Goal: Task Accomplishment & Management: Use online tool/utility

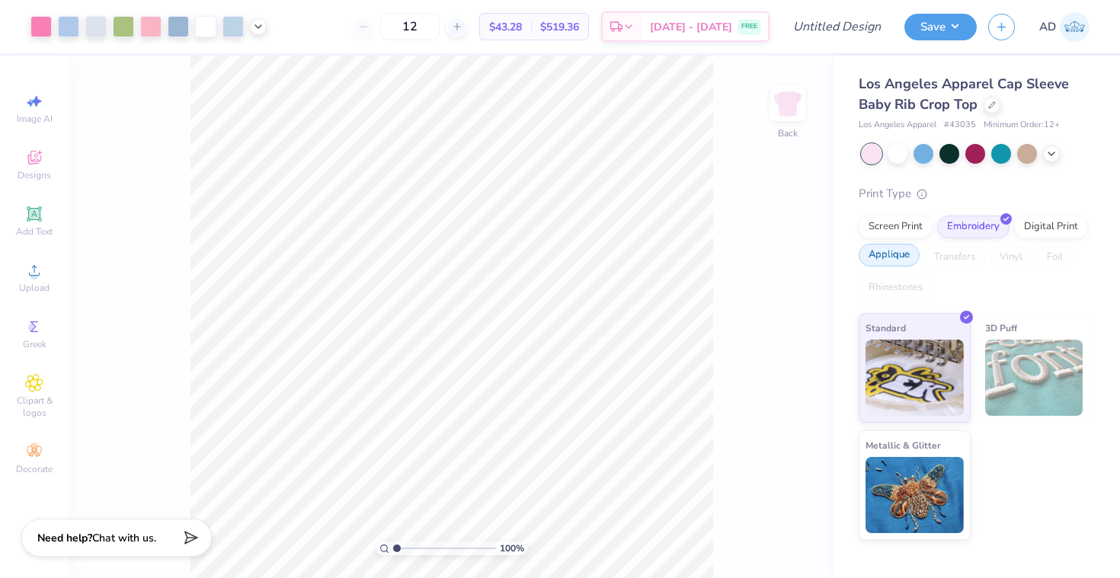
click at [900, 251] on div "Applique" at bounding box center [889, 255] width 61 height 23
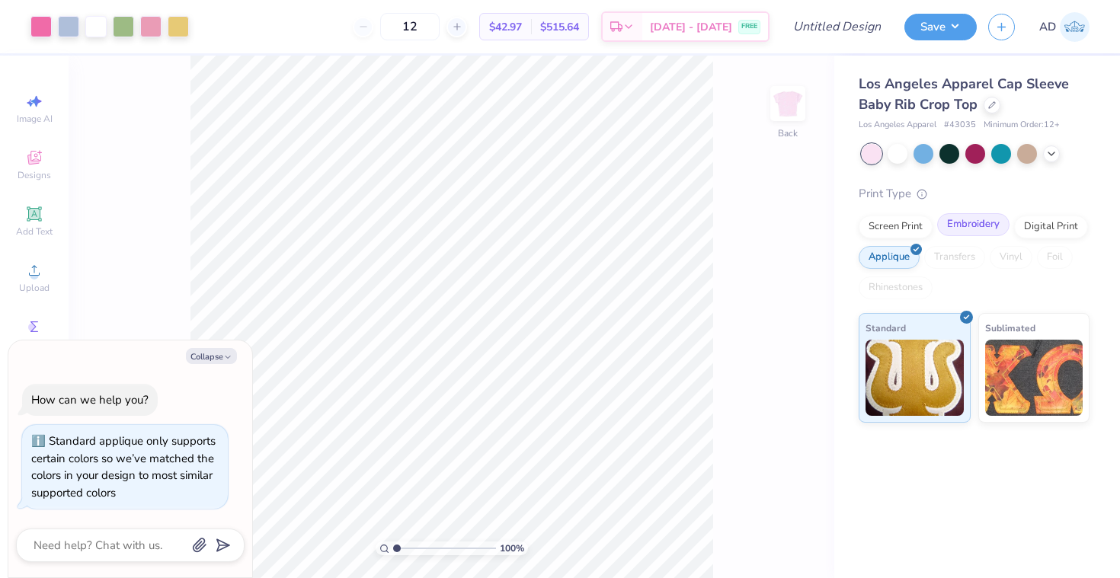
click at [968, 226] on div "Embroidery" at bounding box center [973, 224] width 72 height 23
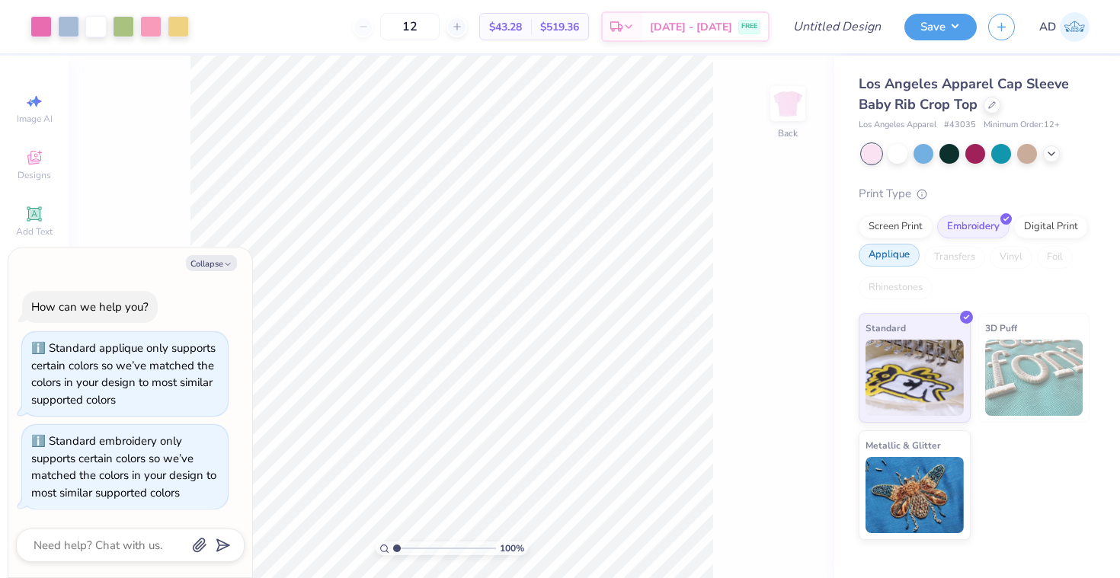
click at [899, 255] on div "Applique" at bounding box center [889, 255] width 61 height 23
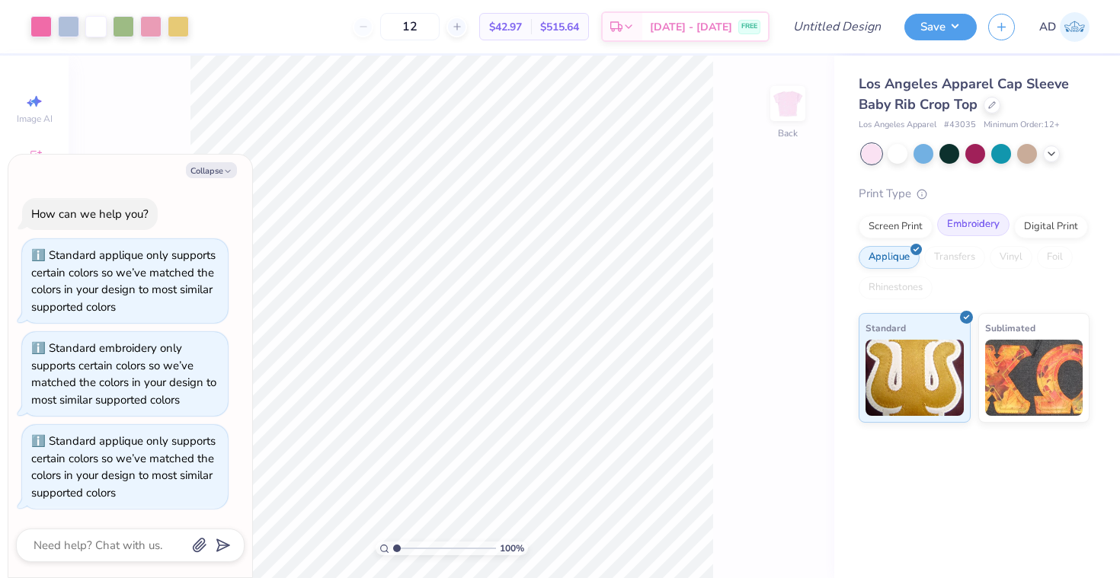
click at [959, 232] on div "Embroidery" at bounding box center [973, 224] width 72 height 23
type textarea "x"
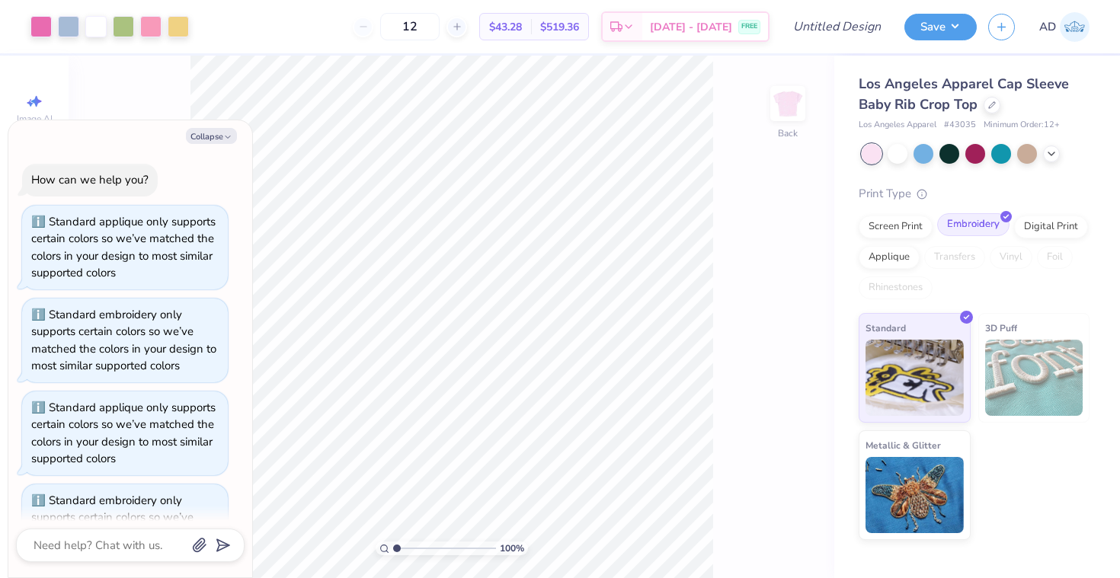
scroll to position [53, 0]
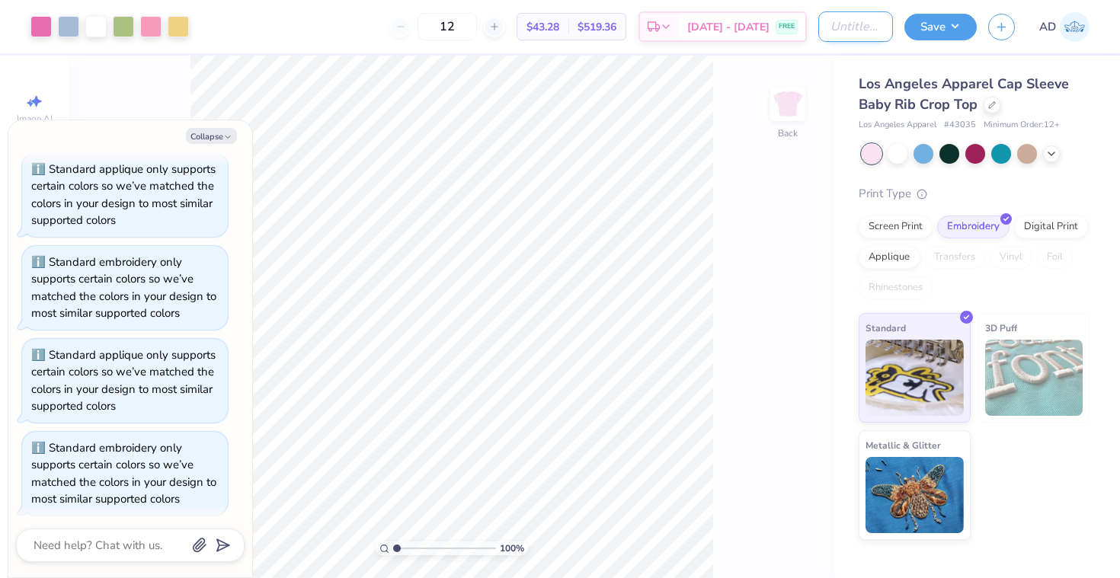
click at [851, 24] on input "Design Title" at bounding box center [856, 26] width 75 height 30
type input "o"
type textarea "x"
type input "or"
type textarea "x"
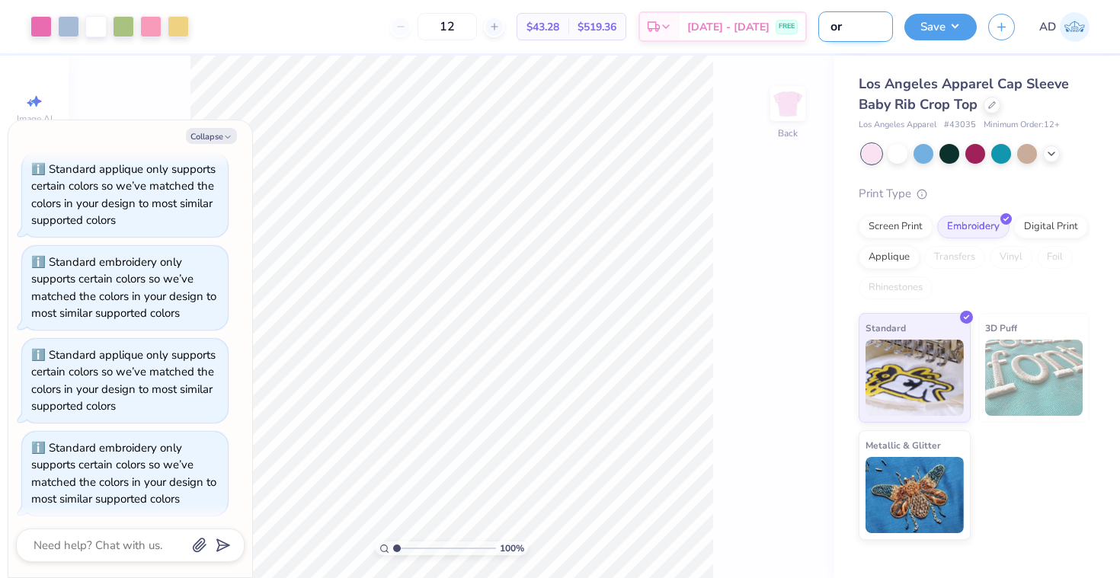
type input "ord"
type textarea "x"
type input "orde"
type textarea "x"
type input "order"
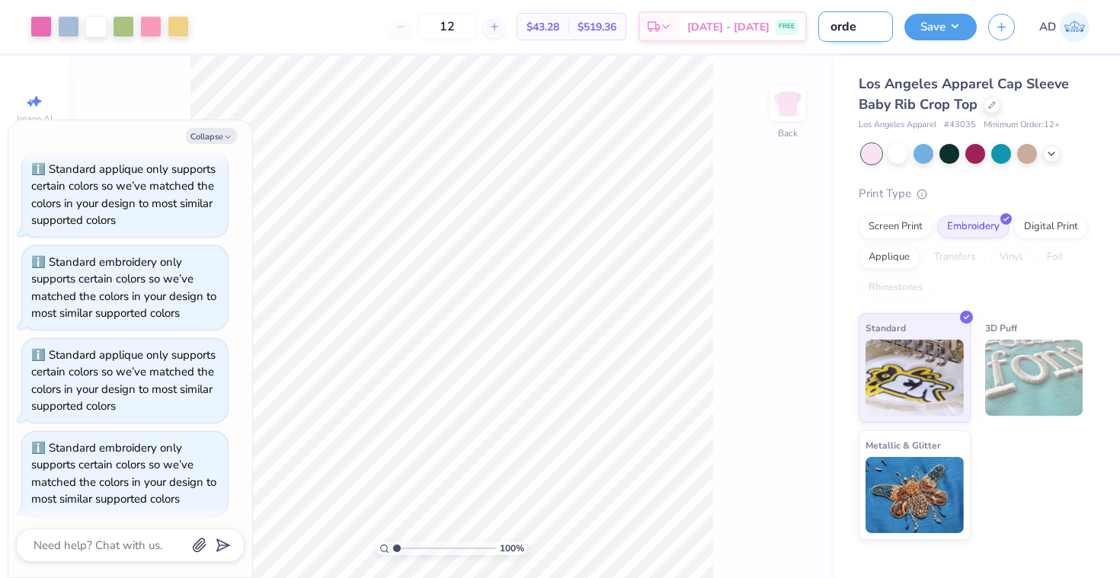
type textarea "x"
type input "orderi"
type textarea "x"
type input "orderin"
type textarea "x"
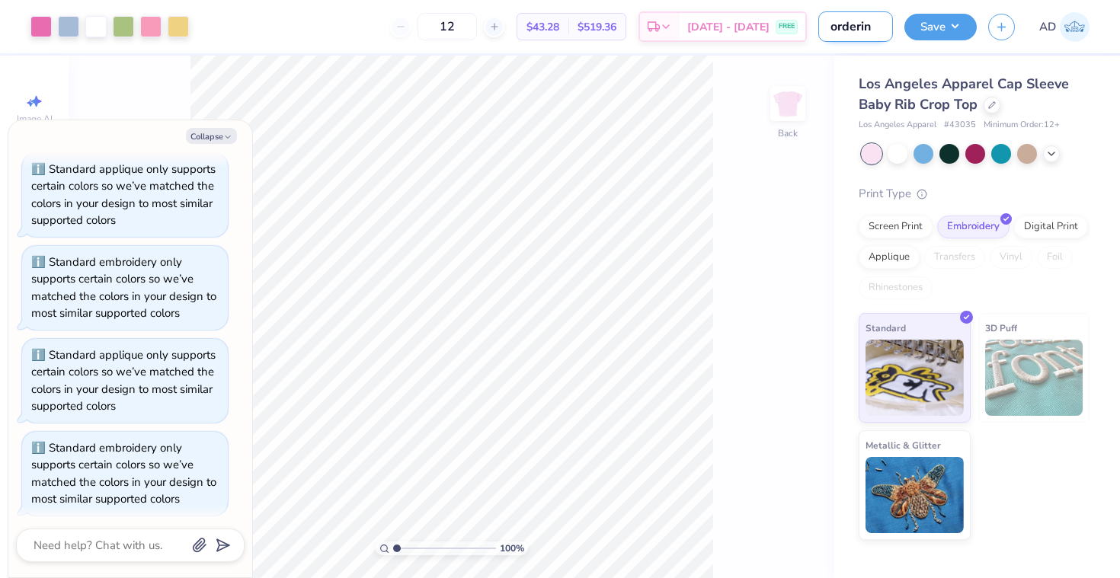
type input "ordering"
type textarea "x"
type input "ordering"
type textarea "x"
type input "ordering a"
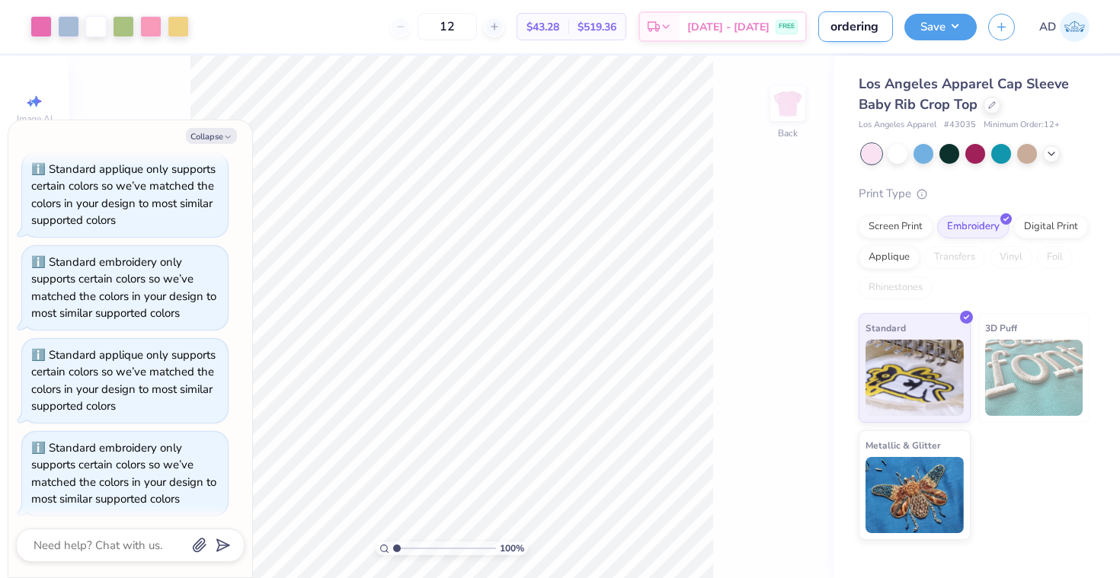
type textarea "x"
type input "ordering as"
type textarea "x"
type input "ordering ass"
type textarea "x"
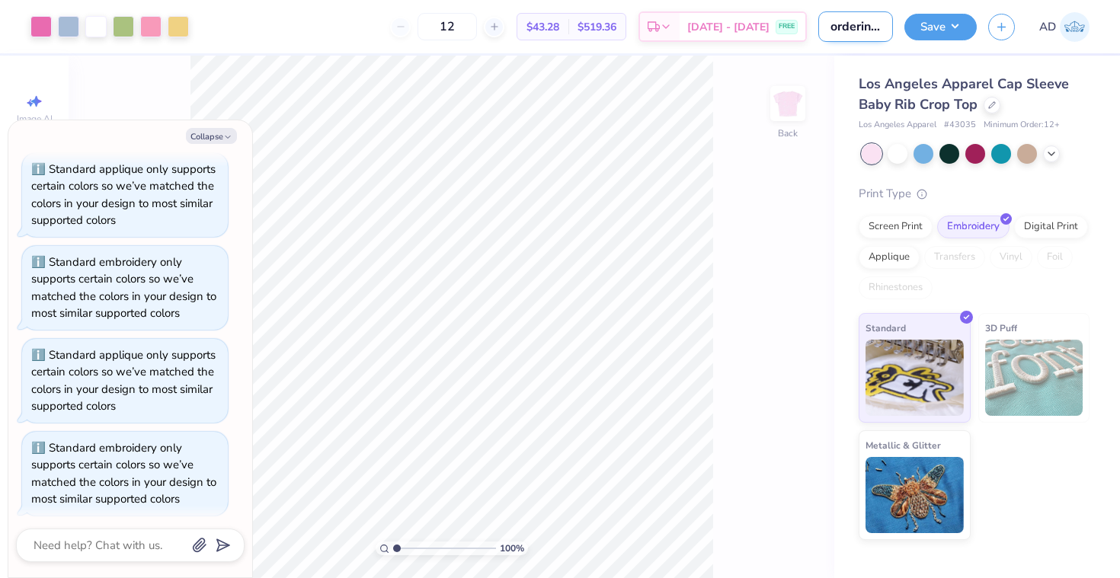
type input "ordering assi"
type textarea "x"
type input "ordering assin"
type textarea "x"
type input "ordering assing"
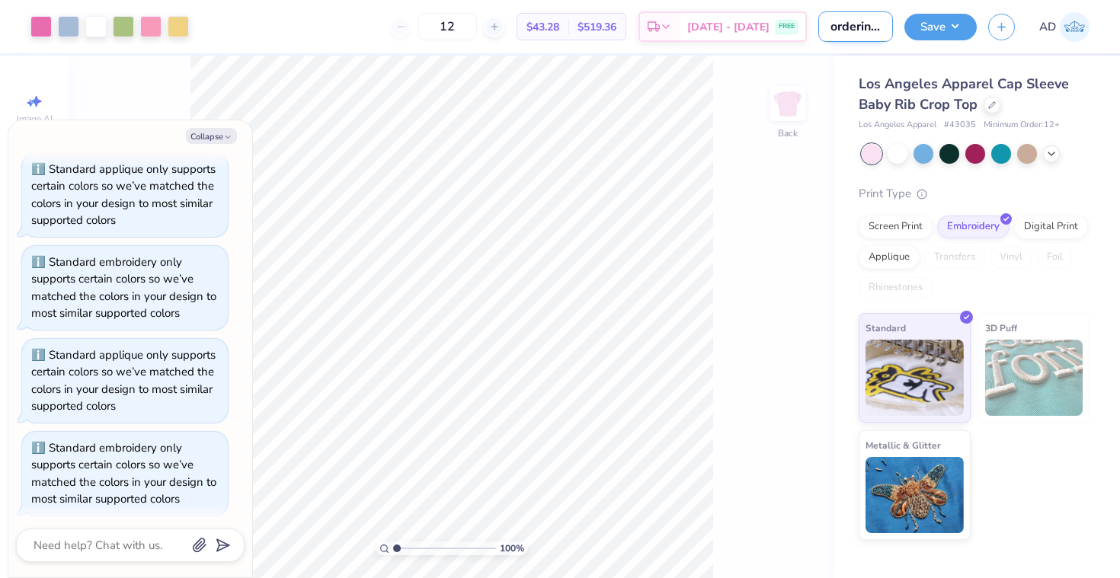
type textarea "x"
type input "ordering assingm"
type textarea "x"
type input "ordering assingme"
type textarea "x"
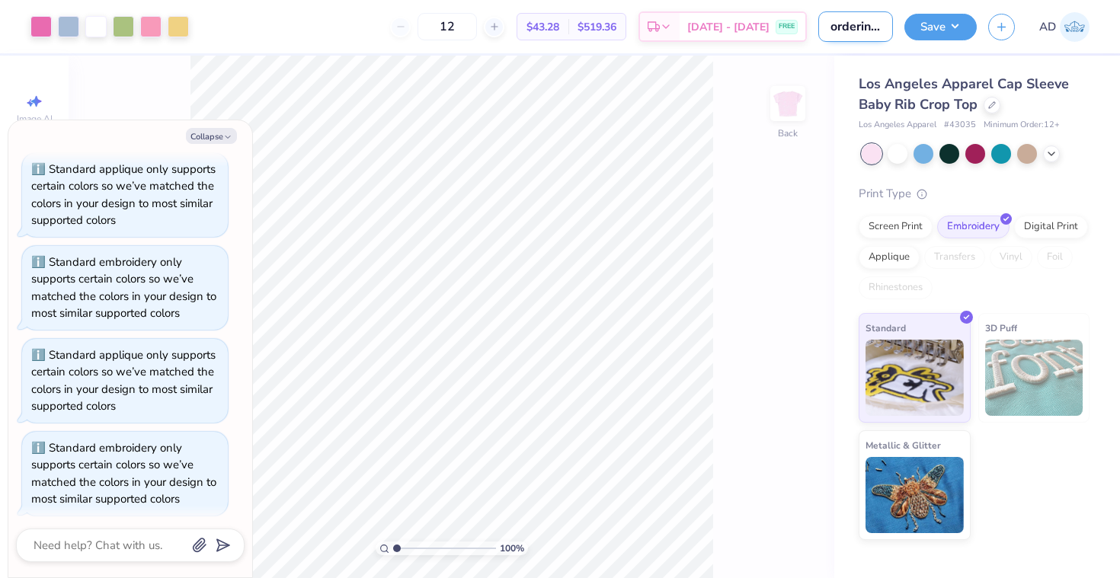
type input "ordering assingmen"
type textarea "x"
type input "ordering assingment"
type textarea "x"
type input "ordering assignment"
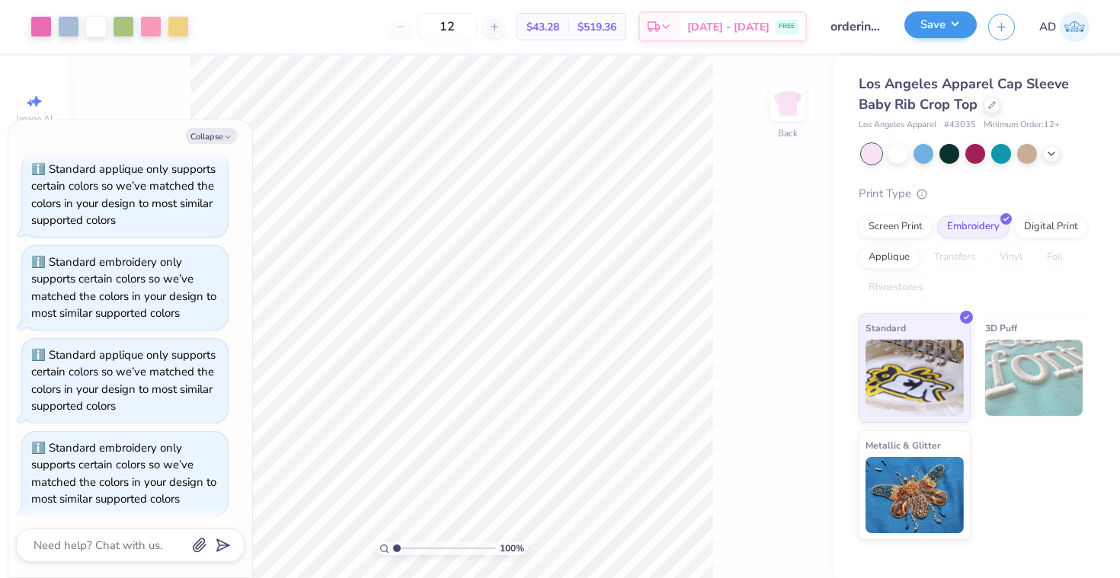
drag, startPoint x: 850, startPoint y: 22, endPoint x: 961, endPoint y: 30, distance: 111.5
click at [961, 30] on button "Save" at bounding box center [941, 24] width 72 height 27
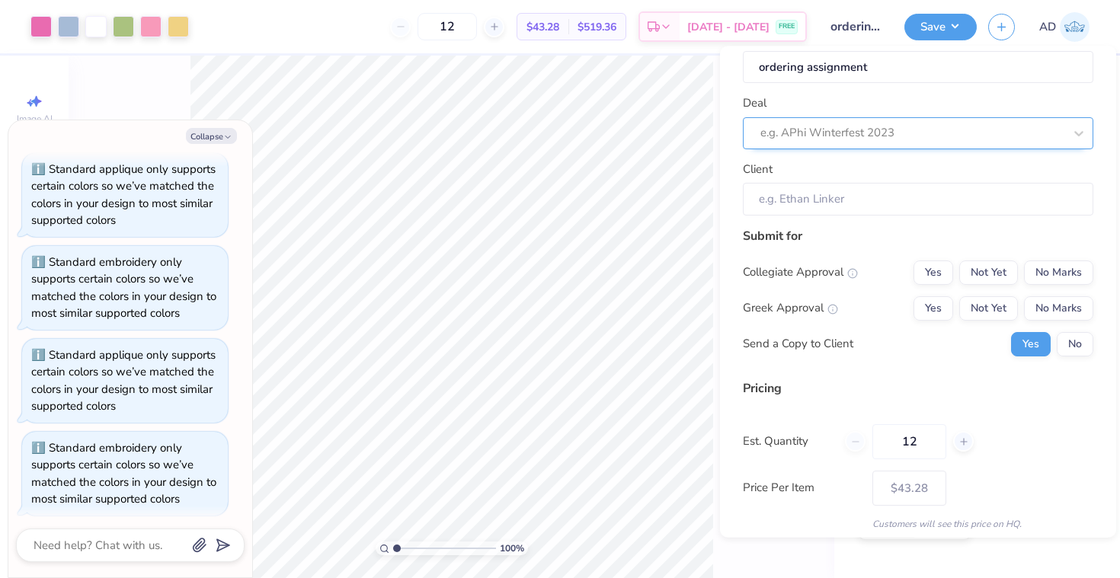
scroll to position [27, 0]
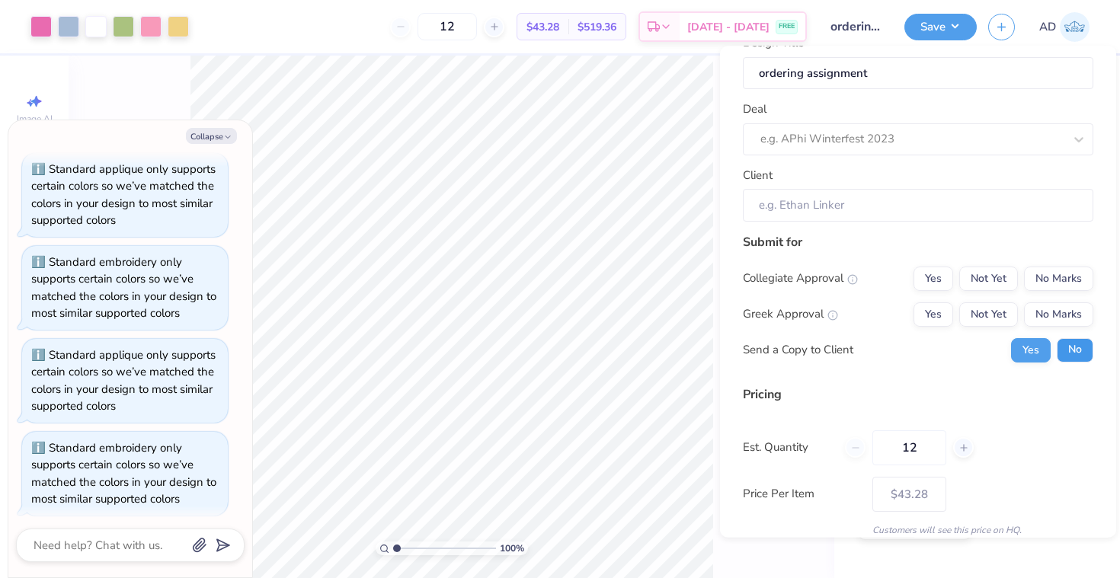
click at [1068, 357] on button "No" at bounding box center [1075, 350] width 37 height 24
type textarea "x"
click at [999, 312] on button "Not Yet" at bounding box center [989, 314] width 59 height 24
click at [1071, 277] on button "No Marks" at bounding box center [1058, 278] width 69 height 24
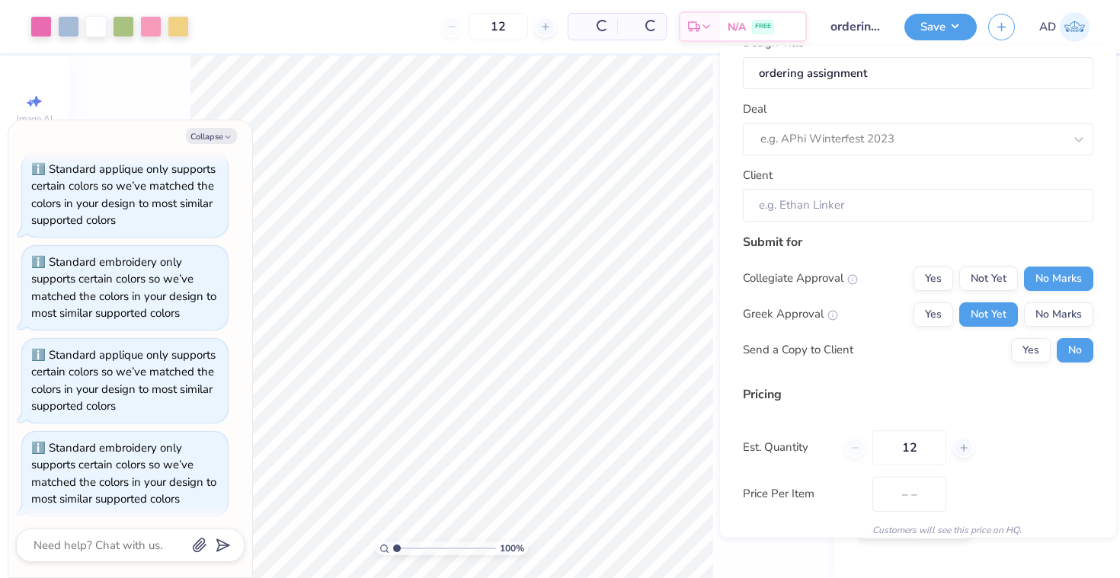
type input "$43.28"
click at [229, 130] on button "Collapse" at bounding box center [211, 136] width 51 height 16
type textarea "x"
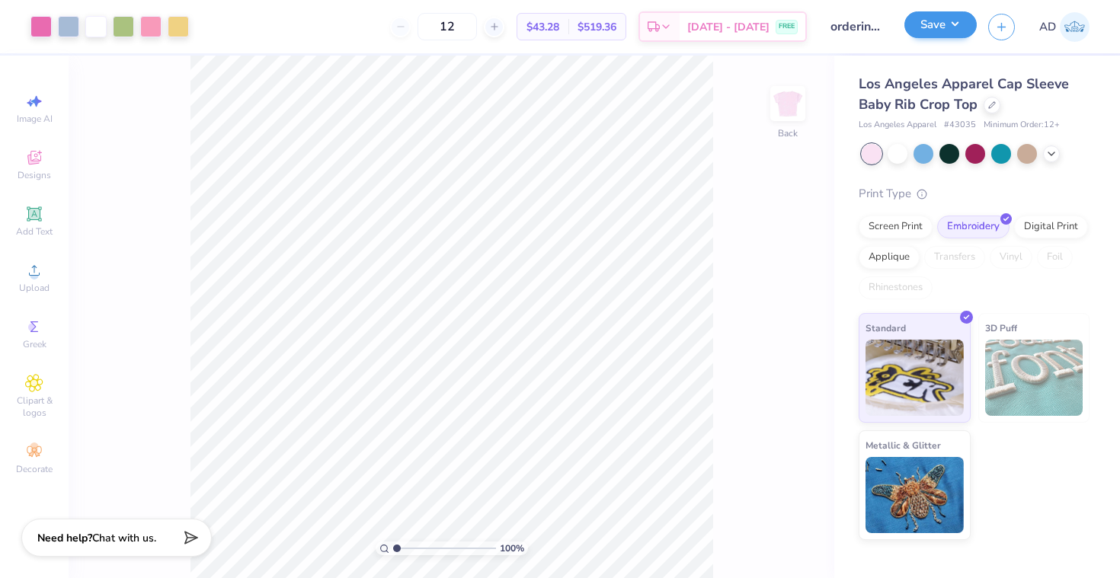
click at [946, 34] on button "Save" at bounding box center [941, 24] width 72 height 27
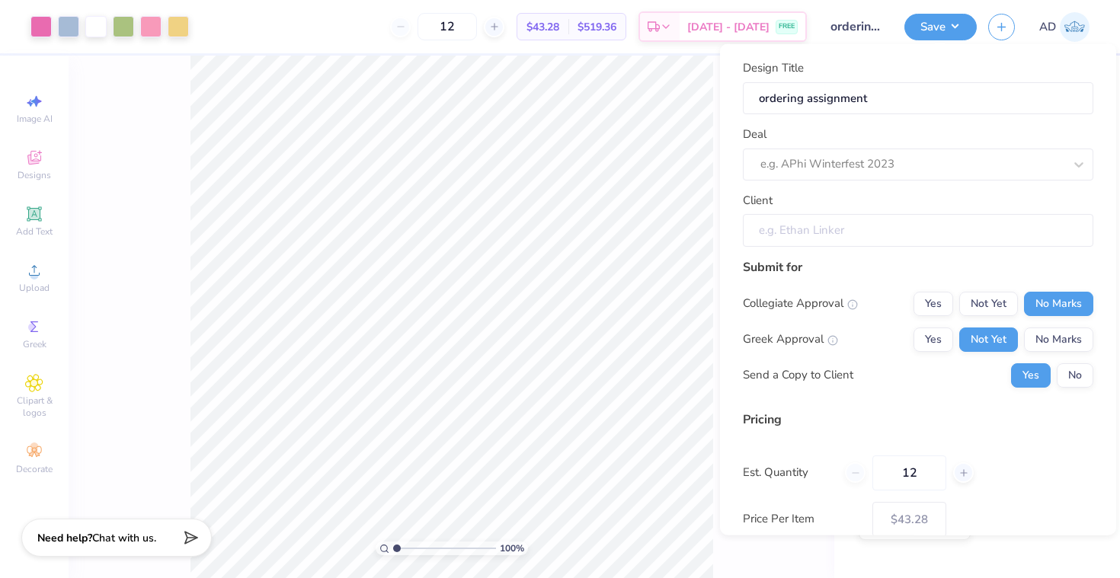
click at [967, 228] on input "Client" at bounding box center [918, 230] width 351 height 33
click at [905, 236] on input "Client" at bounding box center [918, 230] width 351 height 33
click at [899, 169] on div at bounding box center [912, 164] width 303 height 21
type input "2"
drag, startPoint x: 1004, startPoint y: 37, endPoint x: 958, endPoint y: 380, distance: 346.0
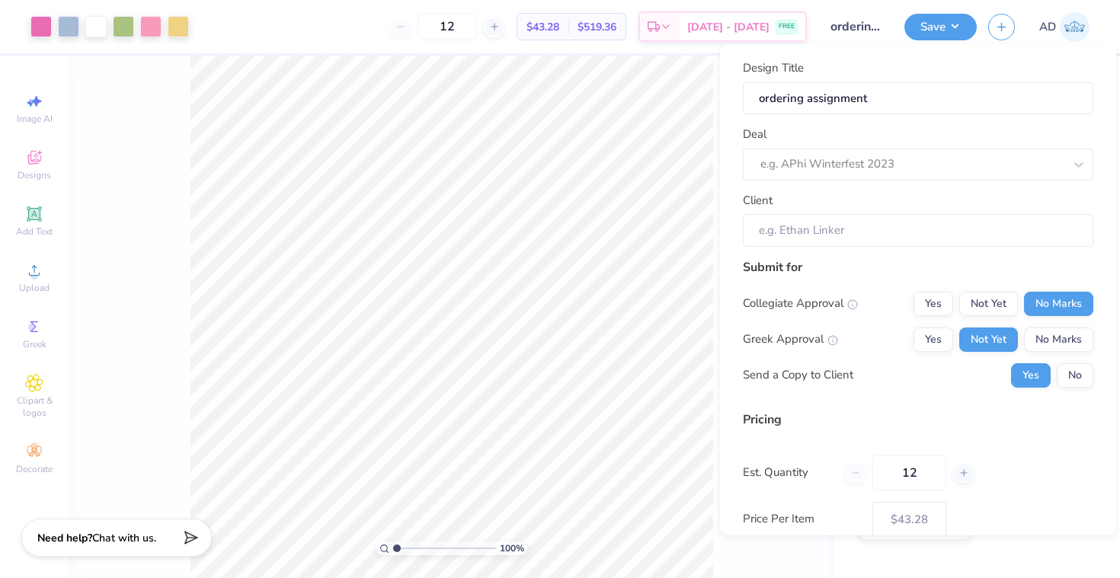
click at [958, 380] on body "Art colors 12 $43.28 Per Item $519.36 Total Est. Delivery Sep 11 - 14 FREE Desi…" at bounding box center [560, 289] width 1120 height 578
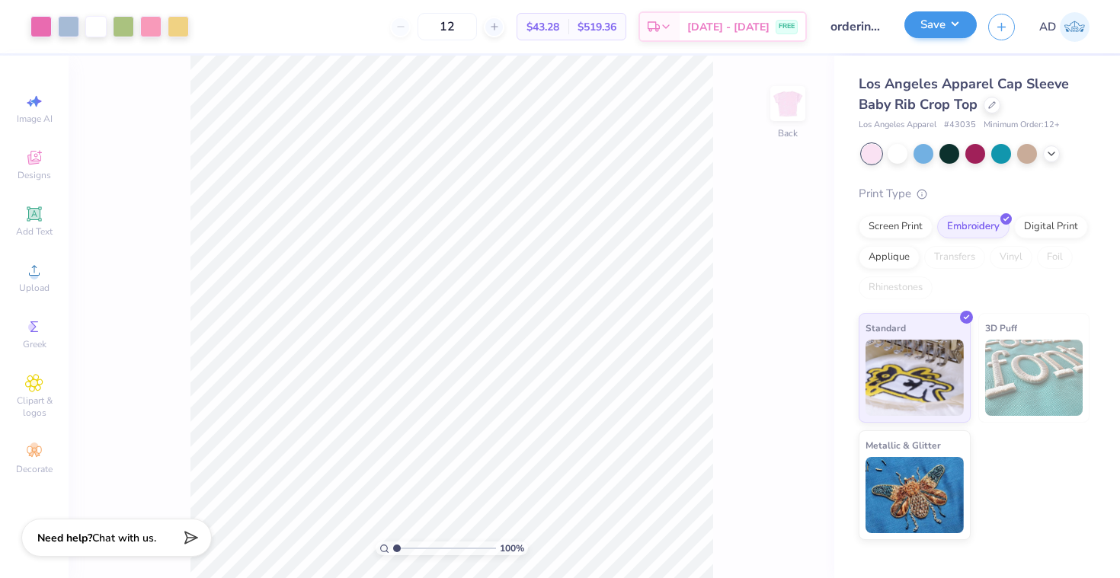
click at [953, 21] on button "Save" at bounding box center [941, 24] width 72 height 27
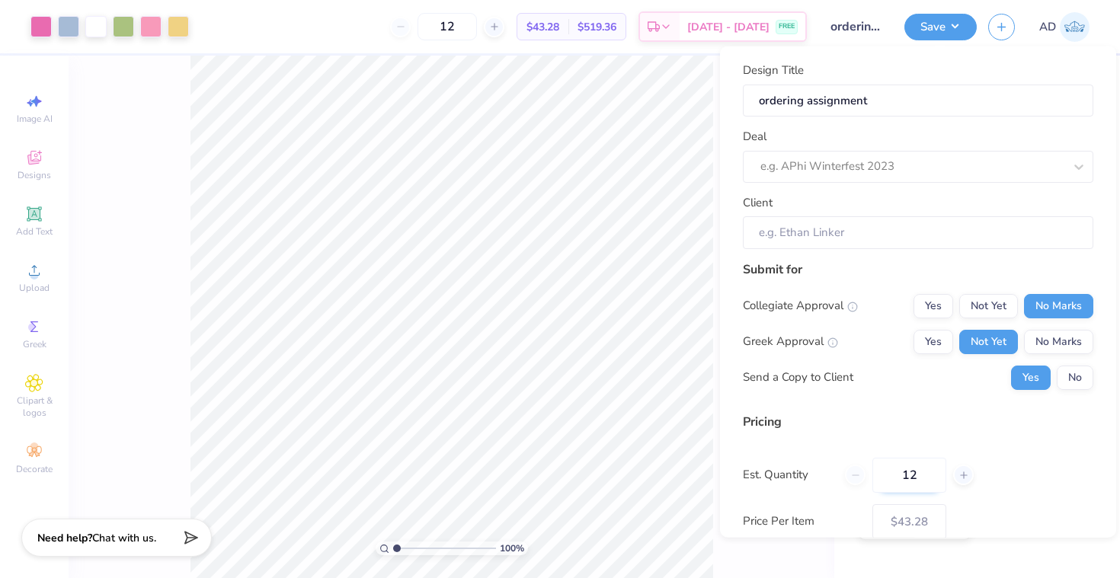
scroll to position [0, 0]
click at [816, 150] on div "e.g. APhi Winterfest 2023" at bounding box center [918, 166] width 351 height 32
click at [814, 197] on div "No matching deals found" at bounding box center [918, 205] width 351 height 27
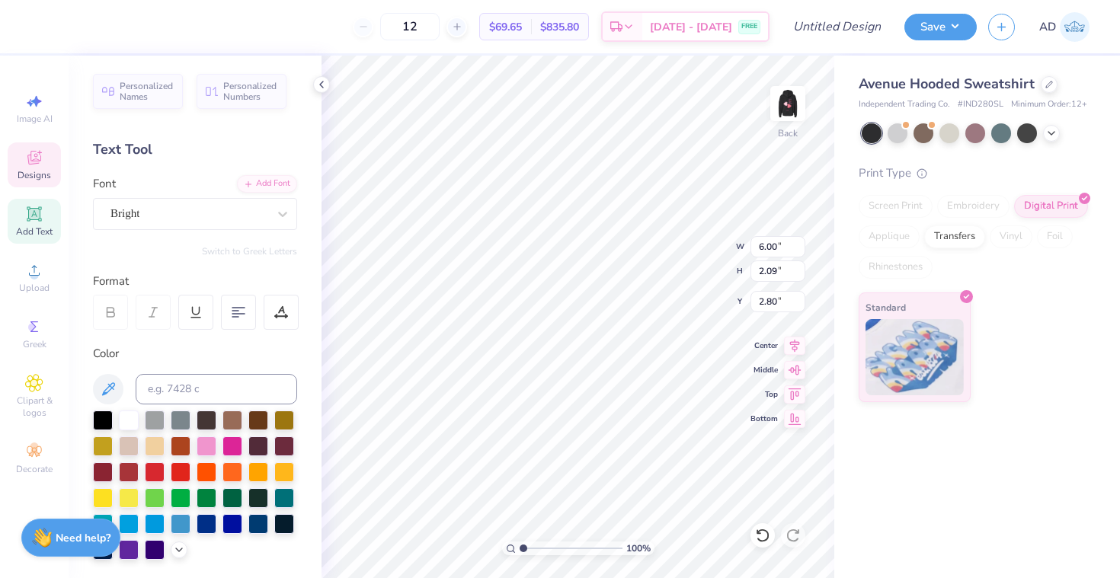
scroll to position [0, 2]
type textarea "Gamma Phi"
type input "5.06"
type input "3.14"
type input "3.77"
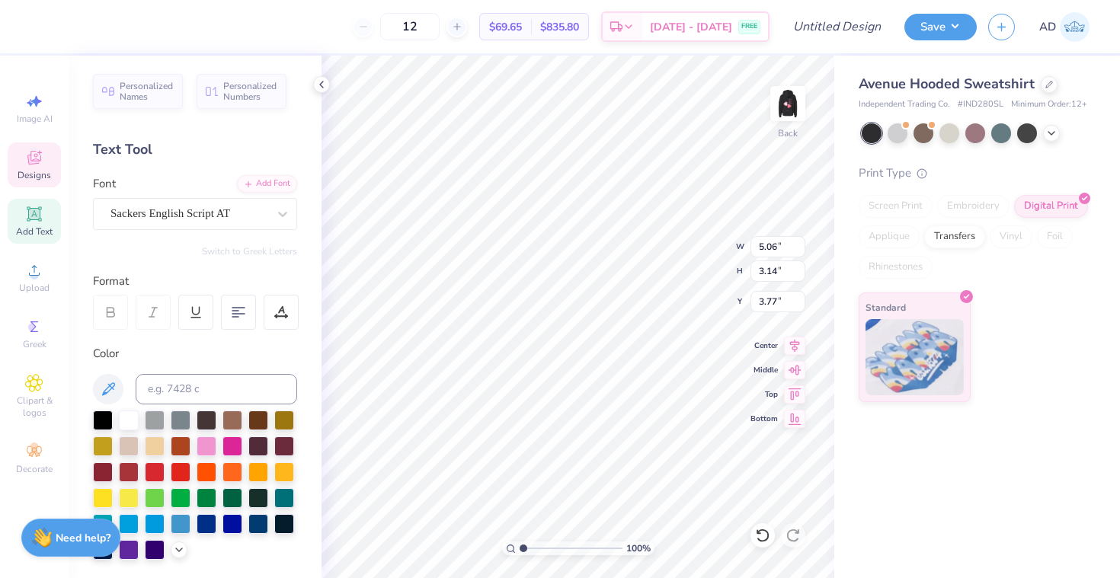
type textarea "B"
type textarea "Beta"
type input "6.87"
type input "6.55"
type input "5.07"
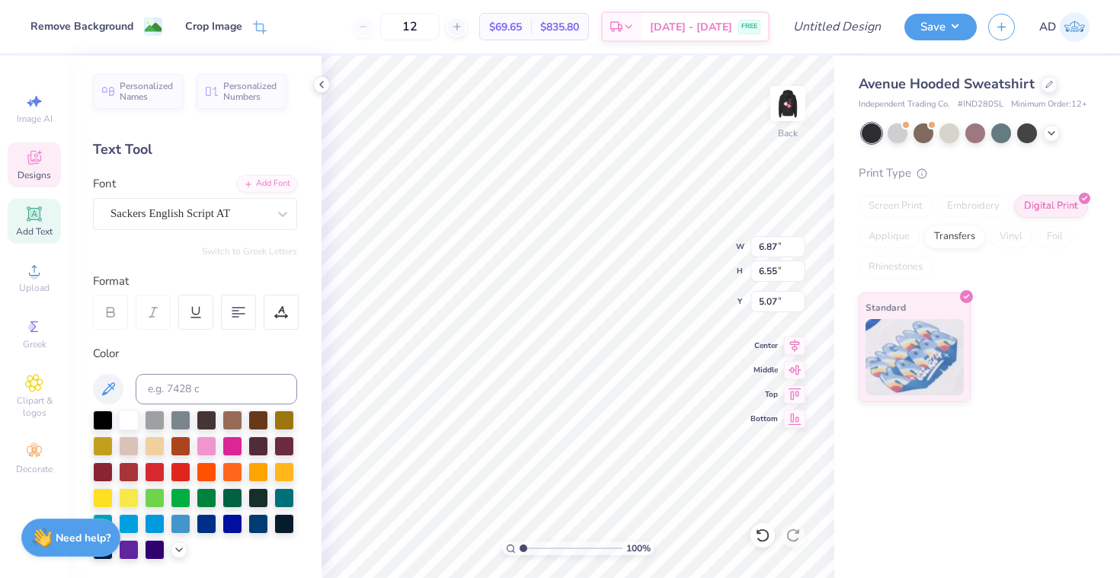
type input "1.73"
type input "0.67"
type input "7.31"
type input "1.76"
type input "0.65"
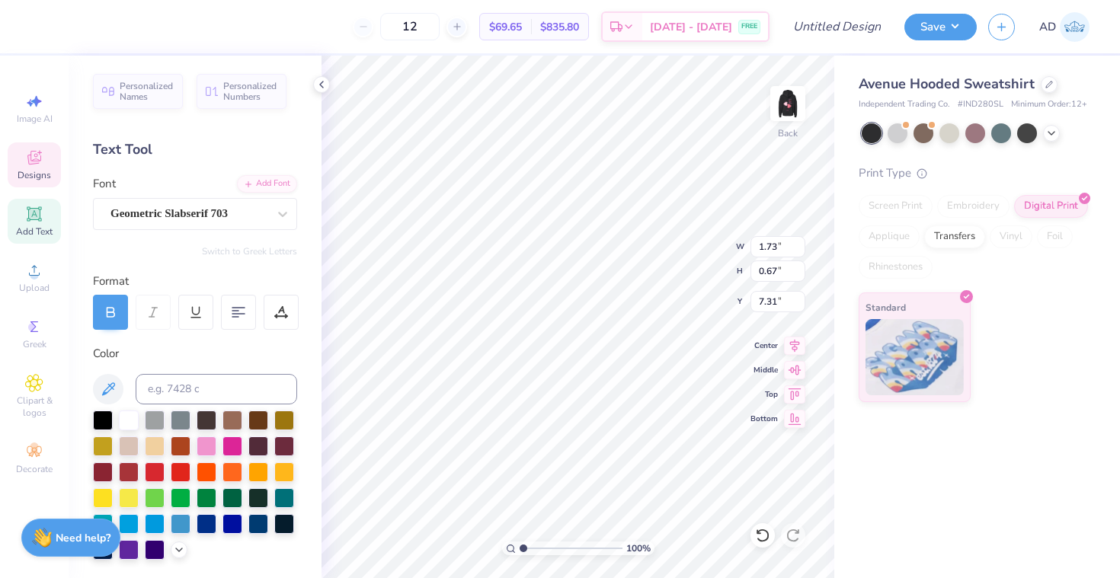
type input "7.99"
type textarea "1874"
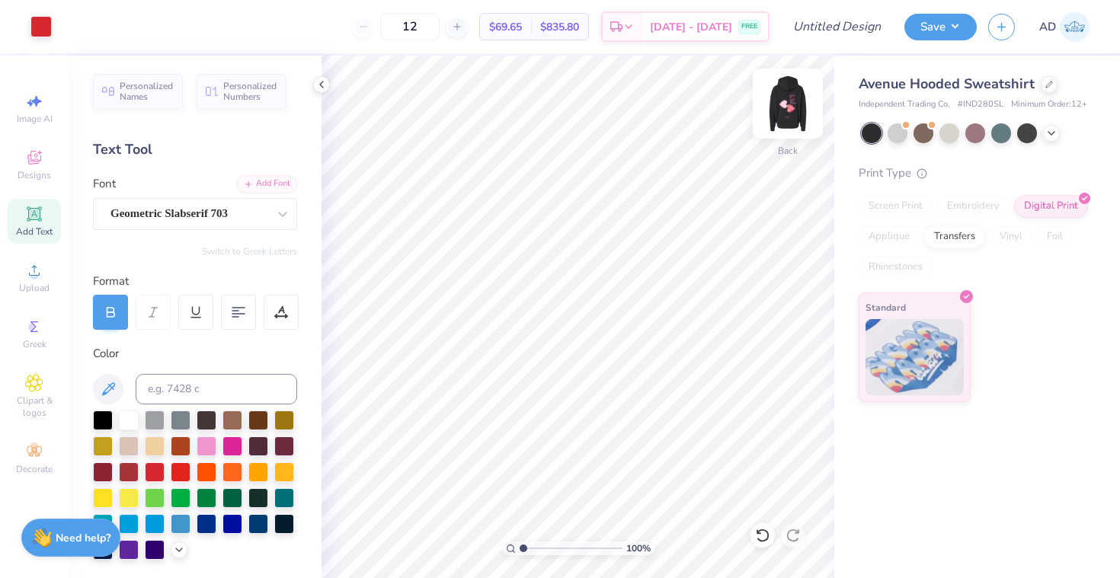
click at [787, 107] on img at bounding box center [788, 103] width 61 height 61
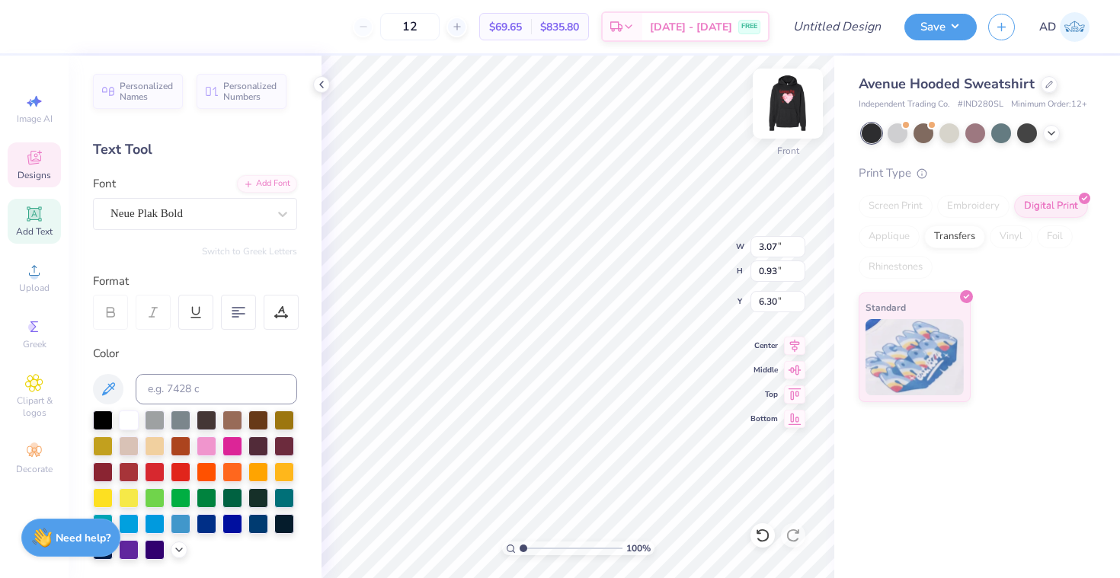
type textarea "p"
type textarea "G"
type textarea "gamma phi"
type input "1.34"
type input "7.27"
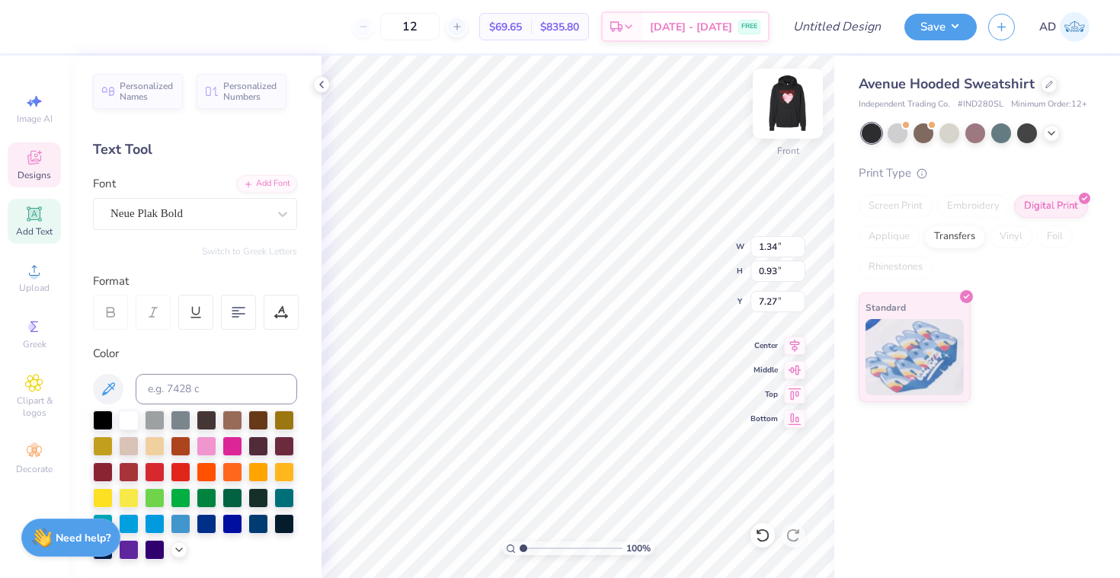
type textarea "B"
type textarea "beta"
type input "3.09"
type input "0.69"
type input "8.34"
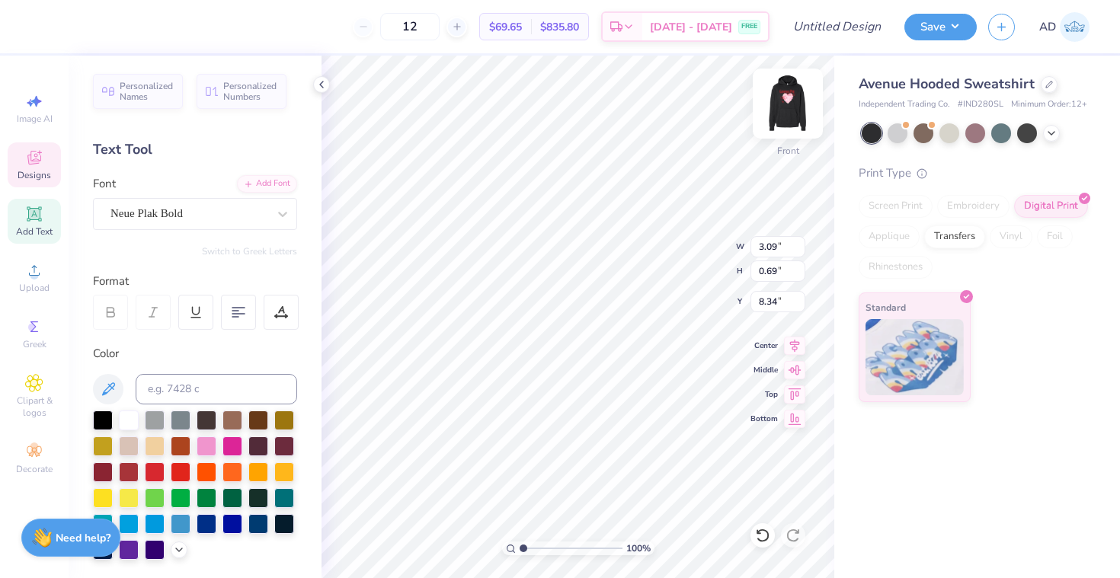
scroll to position [0, 1]
type textarea "[DATE]"
type input "9.68"
type input "7.63"
type input "9.75"
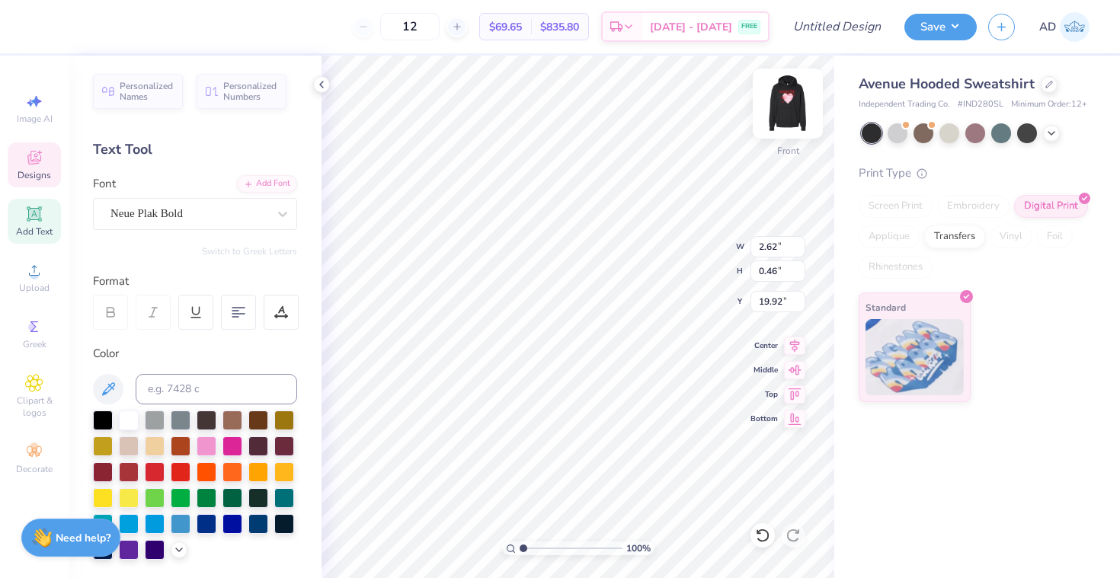
type textarea "EST. 1874"
type input "9.68"
type input "7.63"
type input "9.75"
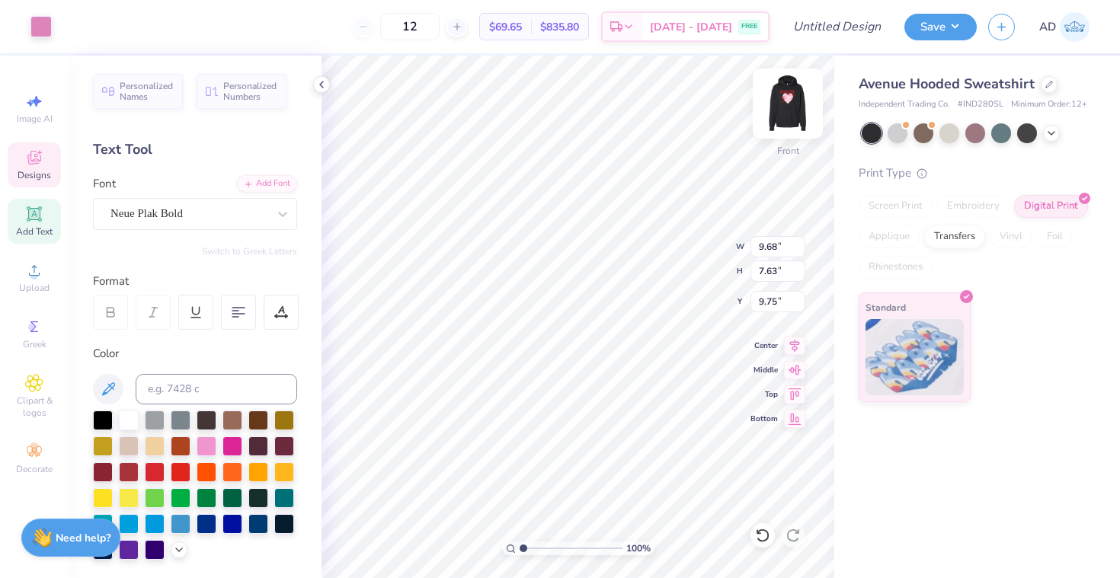
type input "2.99"
type input "0.69"
type input "9.25"
type input "9.68"
type input "7.63"
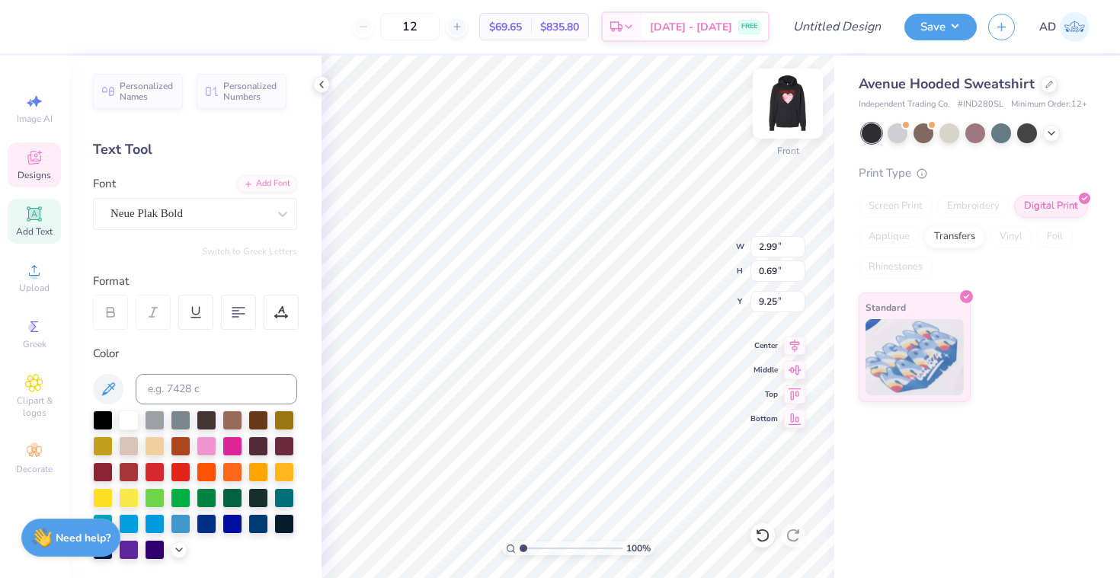
type input "9.75"
type input "3.89"
type input "0.68"
type input "11.24"
type input "9.68"
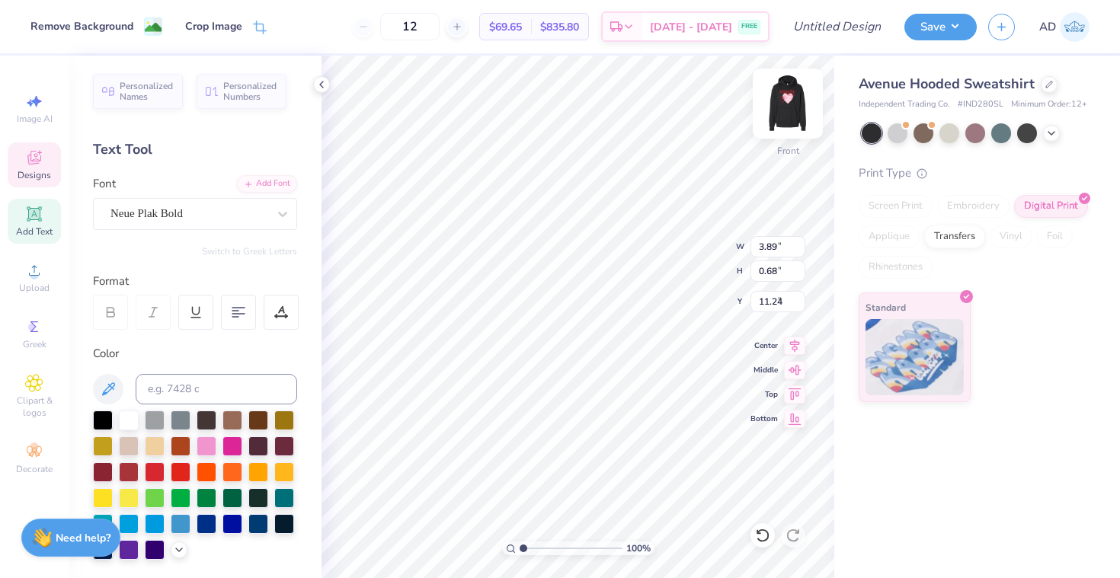
type input "7.63"
type input "9.75"
type input "3.02"
type input "0.71"
type input "8.33"
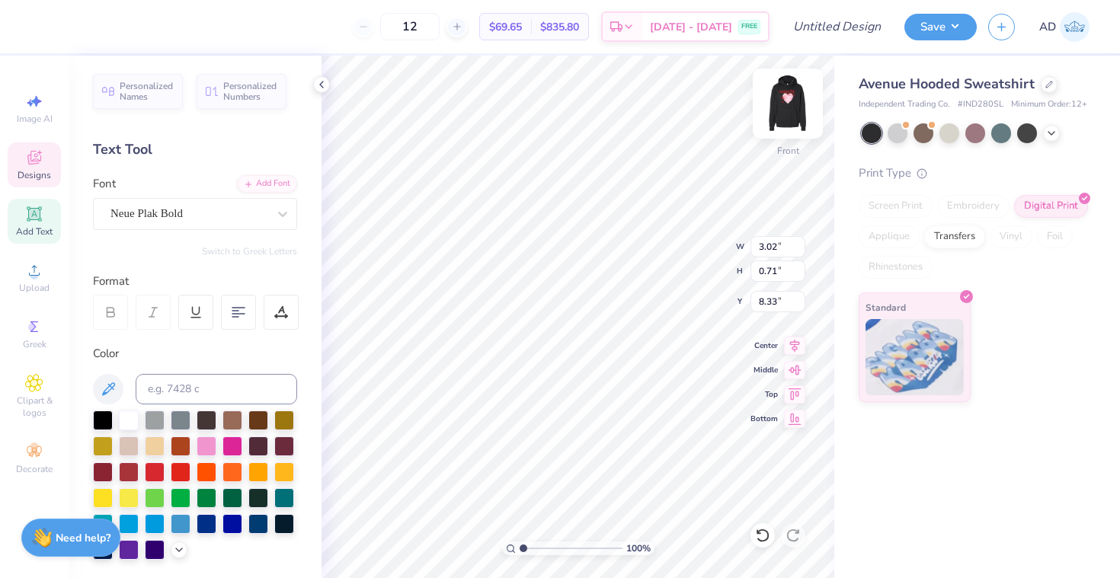
type input "9.68"
type input "7.63"
type input "9.74"
type input "10.92"
type input "1.92"
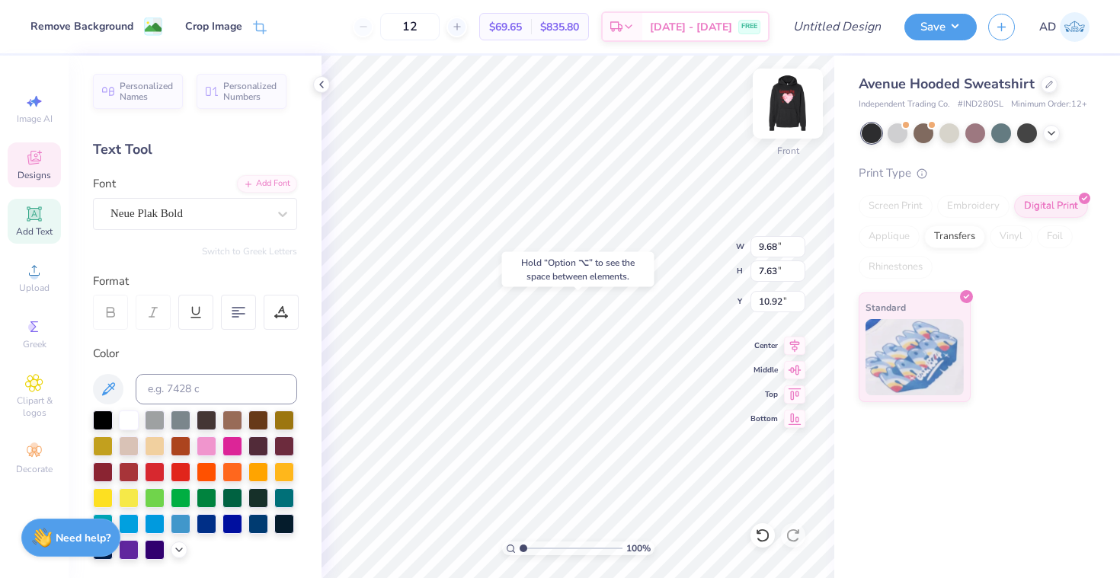
type input "0.65"
type input "10.27"
type input "10.03"
type input "3.00"
type input "0.43"
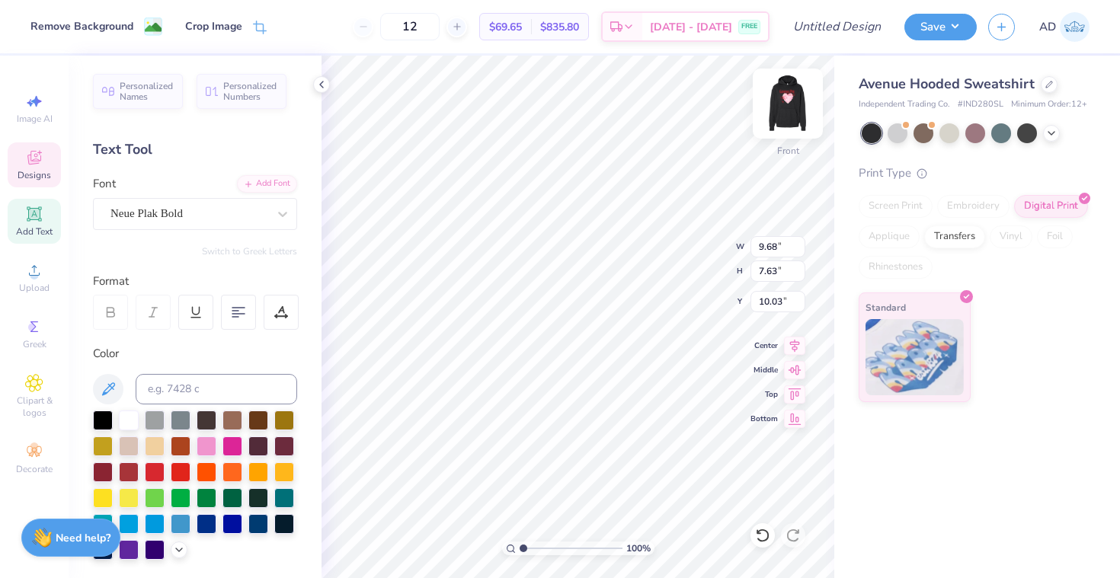
type input "20.57"
type textarea "Delta Psi"
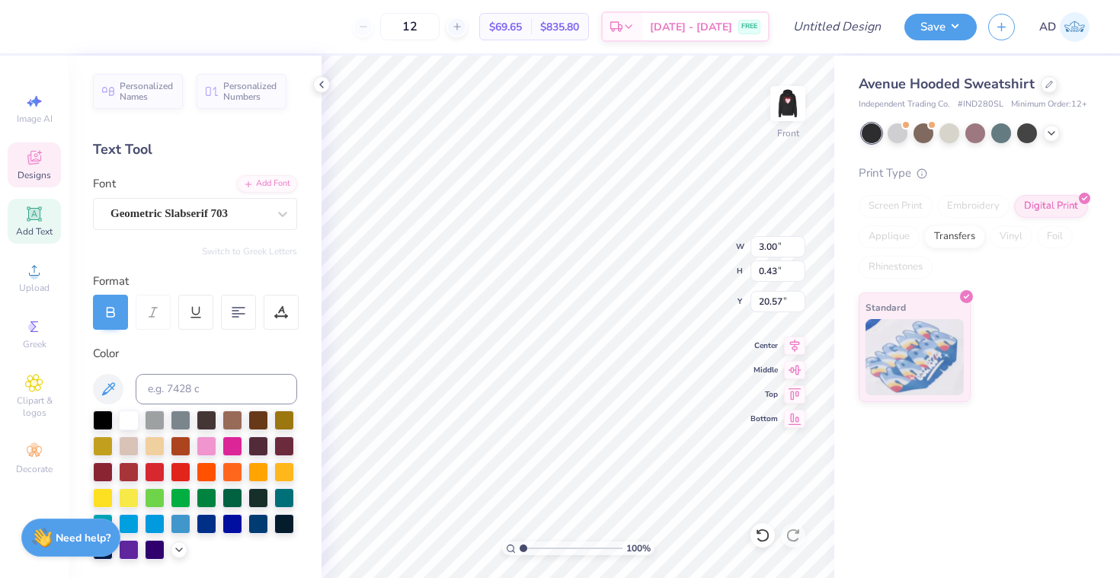
click at [928, 487] on div "Avenue Hooded Sweatshirt Independent Trading Co. # IND280SL Minimum Order: 12 +…" at bounding box center [978, 317] width 286 height 523
type input "1.91"
type input "0.34"
type input "20.62"
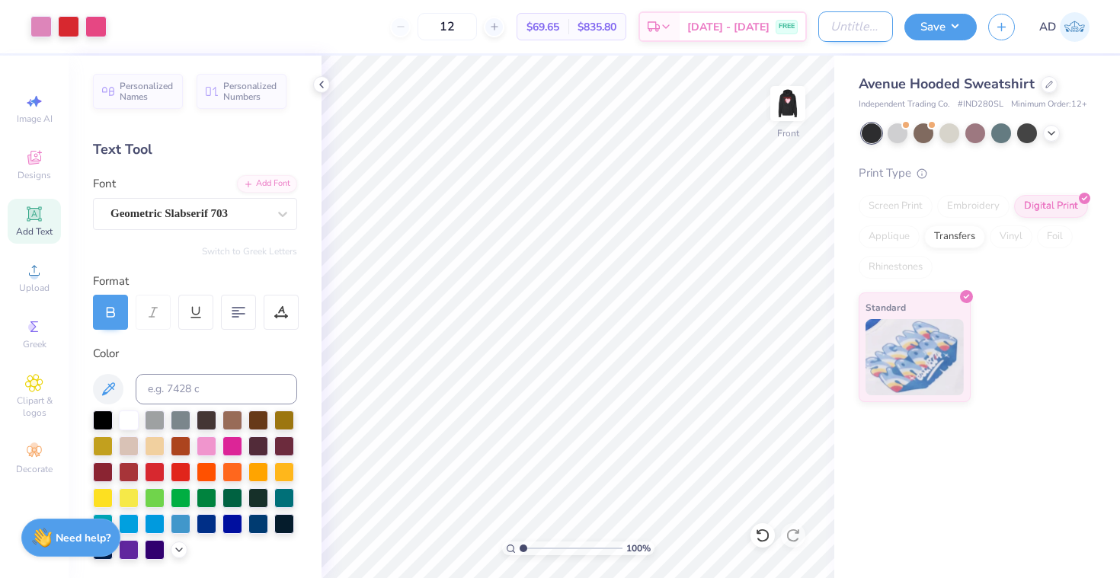
click at [848, 17] on input "Design Title" at bounding box center [856, 26] width 75 height 30
click at [957, 27] on button "Save" at bounding box center [941, 24] width 72 height 27
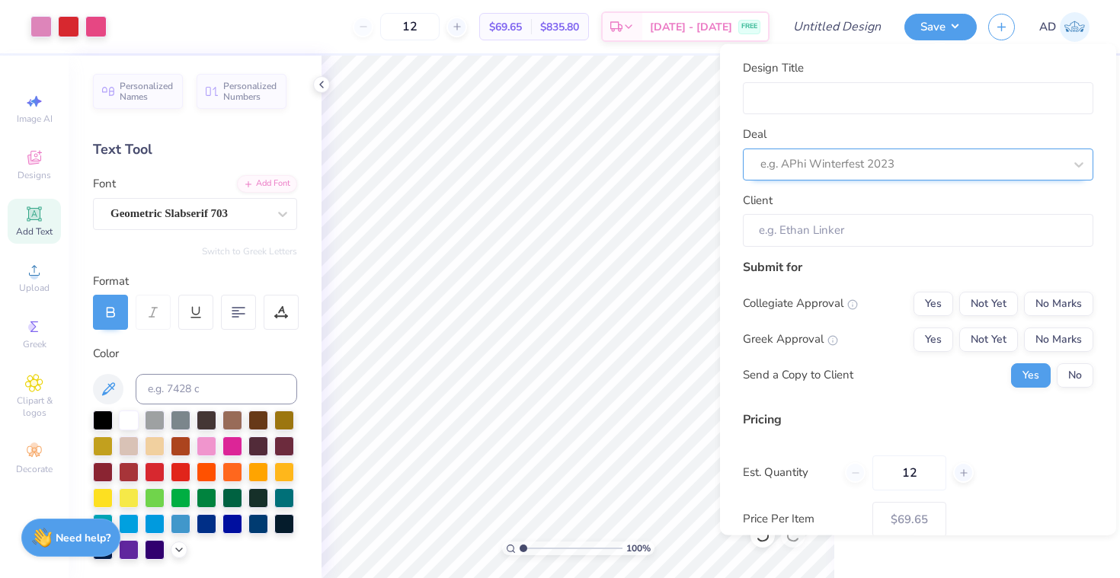
click at [945, 161] on div at bounding box center [912, 164] width 303 height 21
click at [1072, 301] on button "No Marks" at bounding box center [1058, 303] width 69 height 24
click at [947, 345] on button "Yes" at bounding box center [934, 339] width 40 height 24
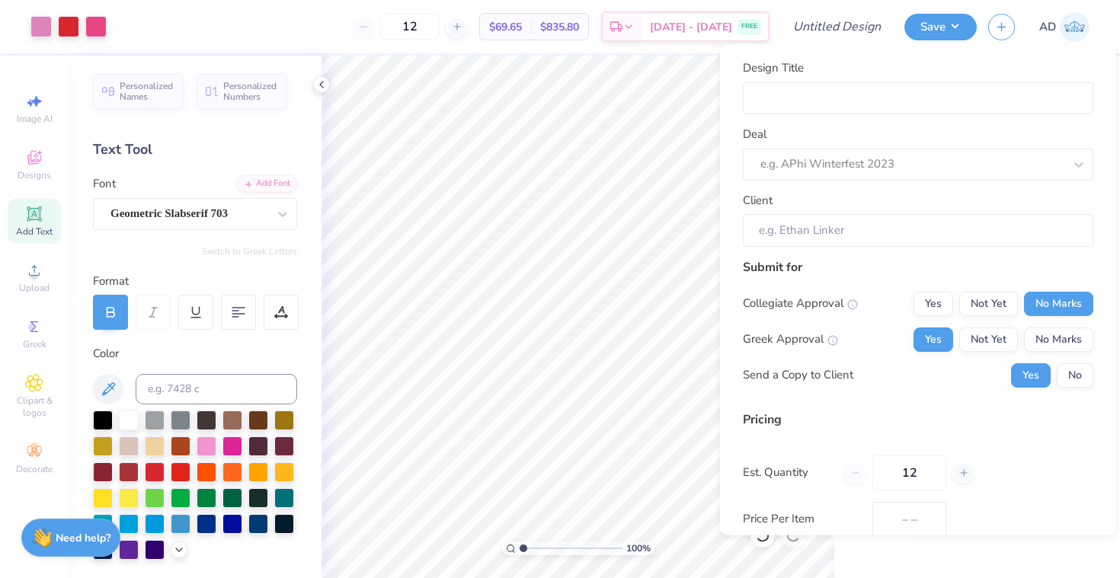
type input "$69.65"
click at [917, 223] on input "Client" at bounding box center [918, 232] width 351 height 33
click at [955, 134] on div "Deal e.g. APhi Winterfest 2023" at bounding box center [918, 155] width 351 height 55
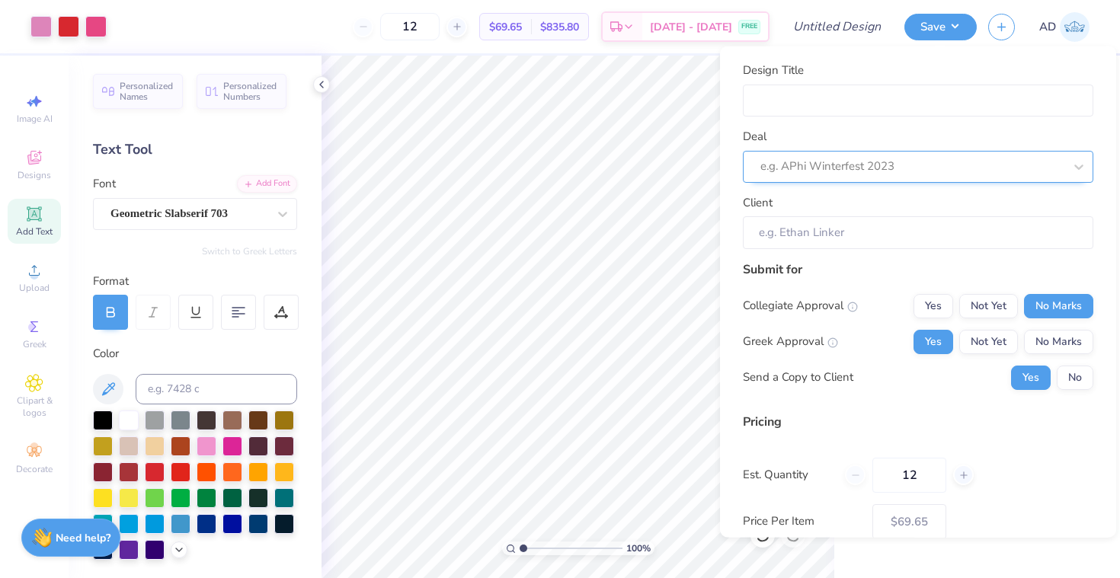
click at [957, 159] on div at bounding box center [912, 166] width 303 height 21
click at [973, 75] on div "Design Title" at bounding box center [918, 89] width 351 height 55
click at [970, 97] on input "Design Title" at bounding box center [918, 100] width 351 height 33
type input "g"
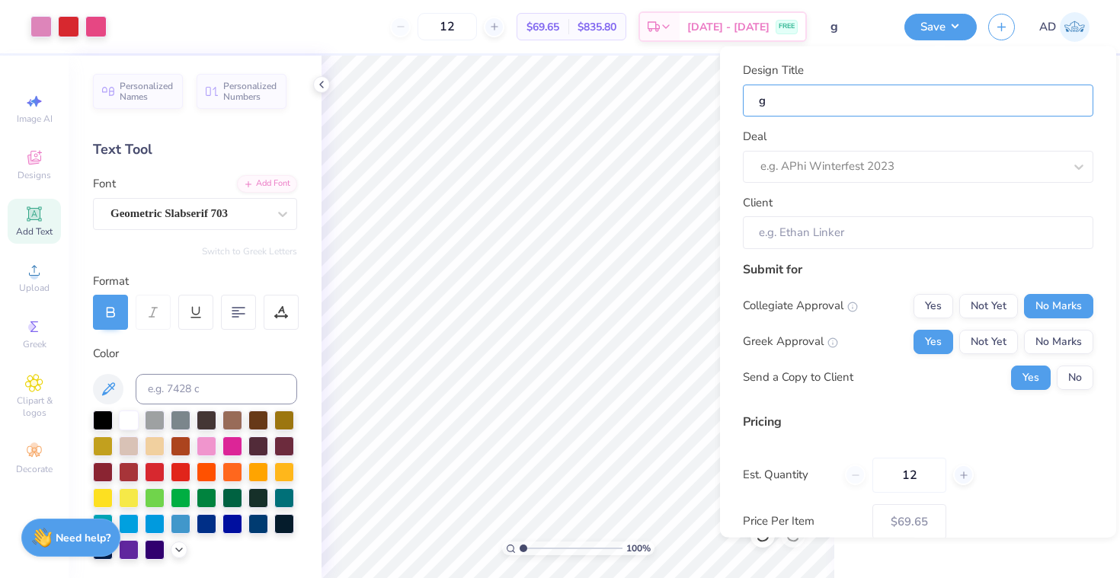
type input "gp"
type input "gpi"
type input "gpih"
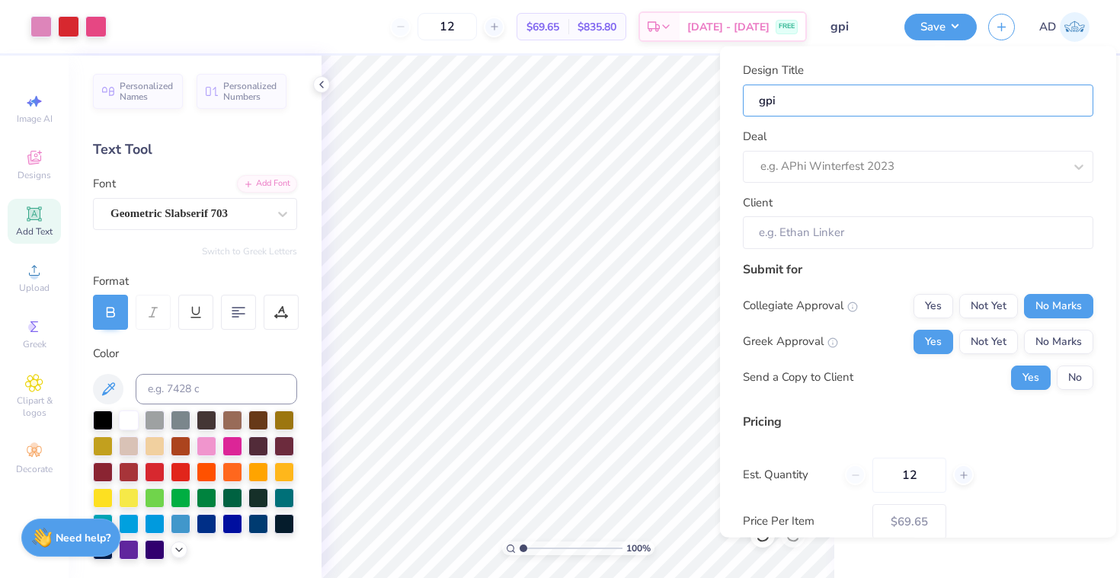
type input "gpih"
type input "gpis"
type input "gpis p"
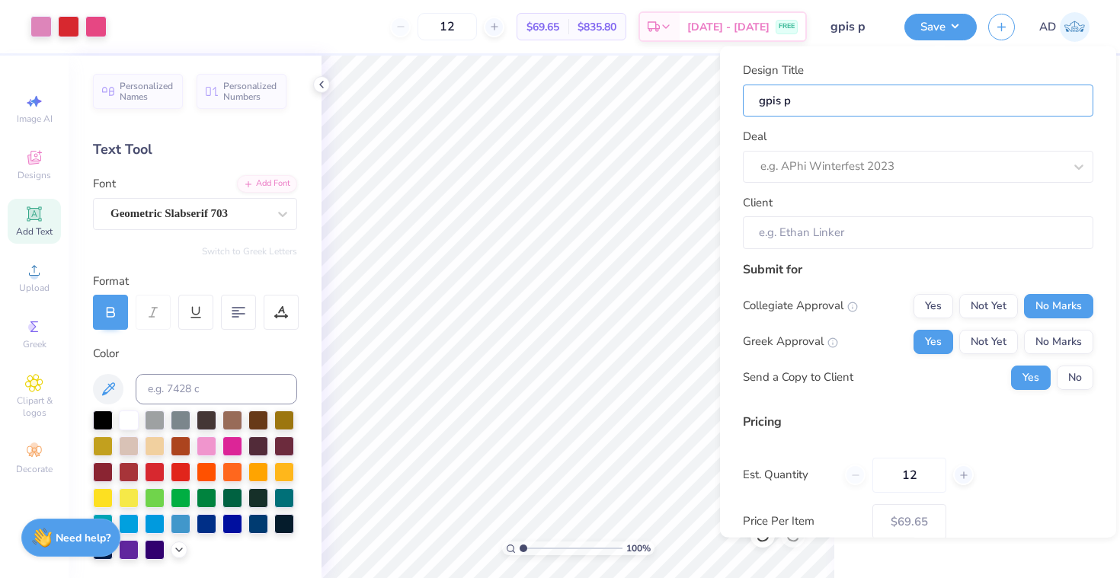
type input "gpis"
type input "gpi"
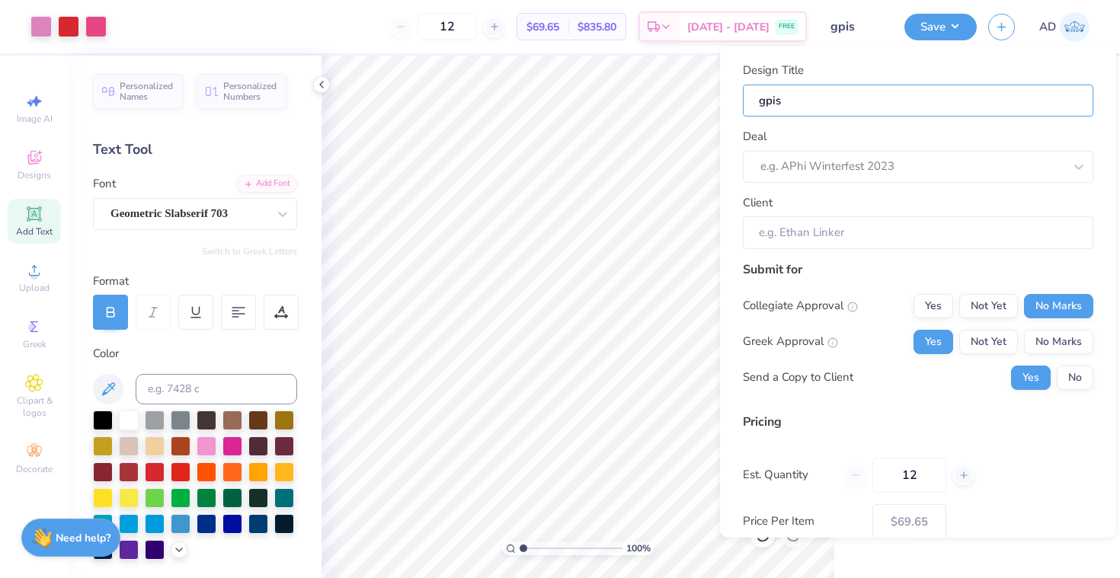
type input "gpi"
type input "gp"
type input "gph"
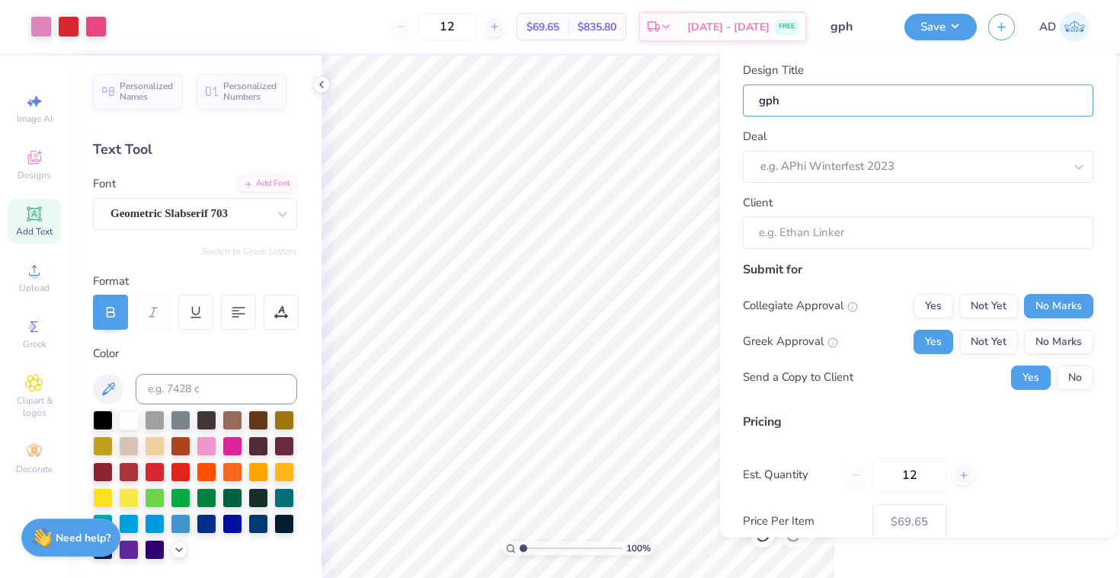
type input "gphi"
type input "gphi p"
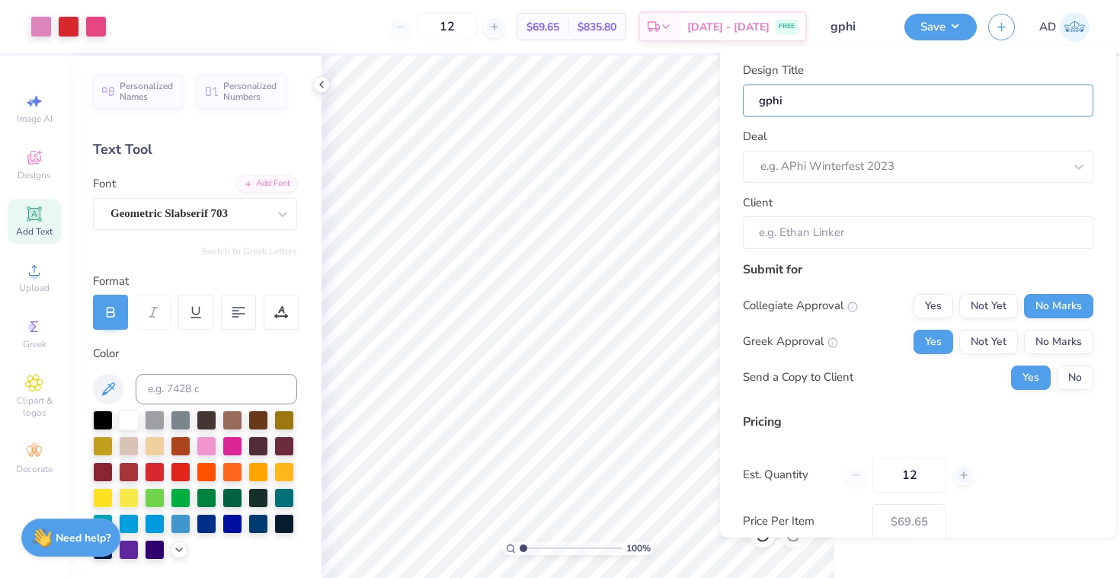
type input "gphi p"
type input "gphi pr"
type input "gphi pra"
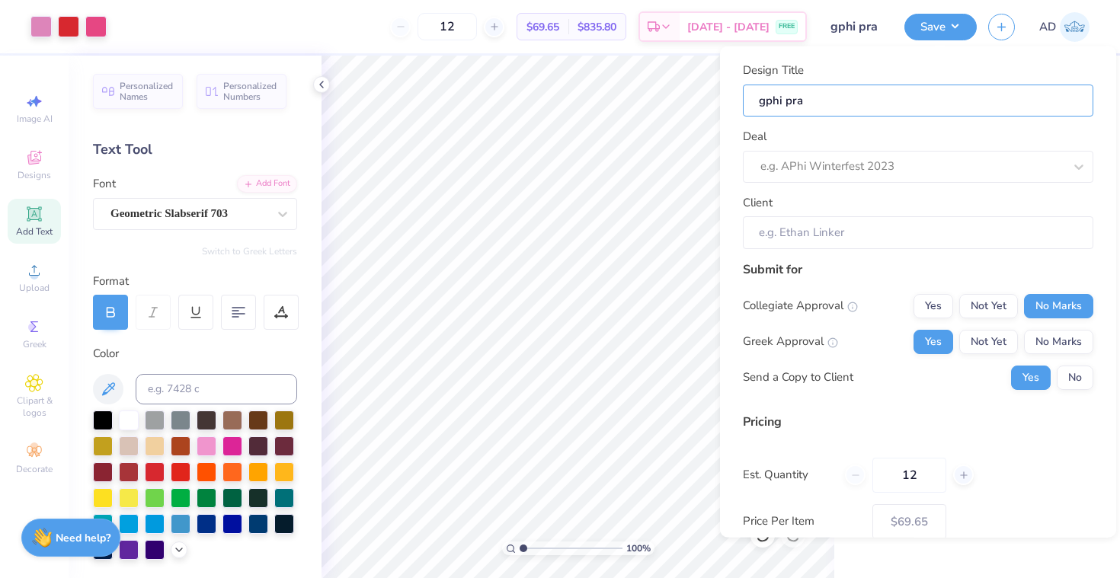
type input "gphi prac"
type input "gphi pract"
type input "gphi practi"
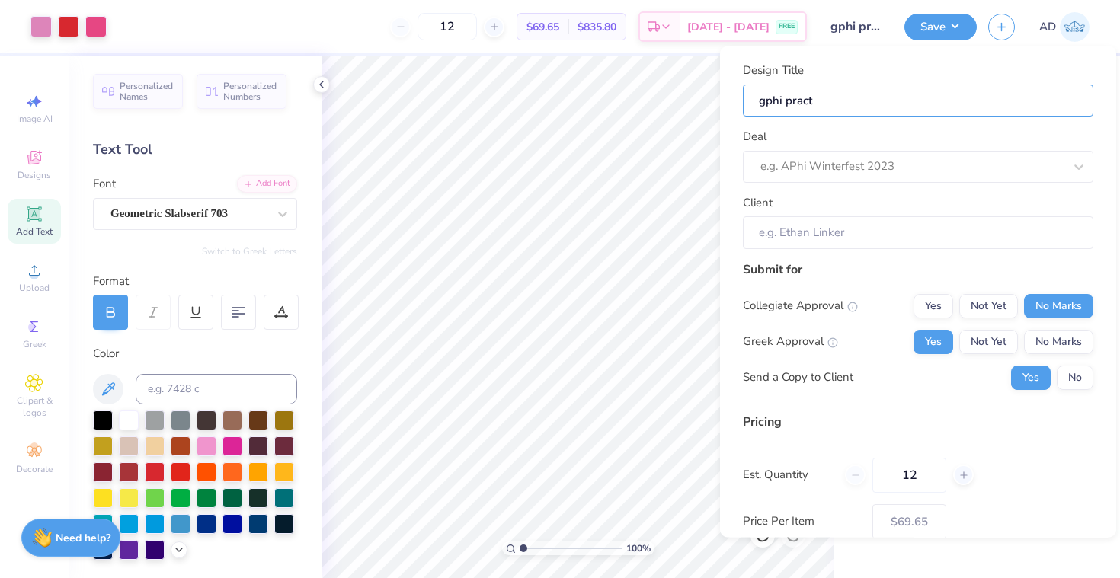
type input "gphi practi"
type input "gphi practic"
type input "gphi practice"
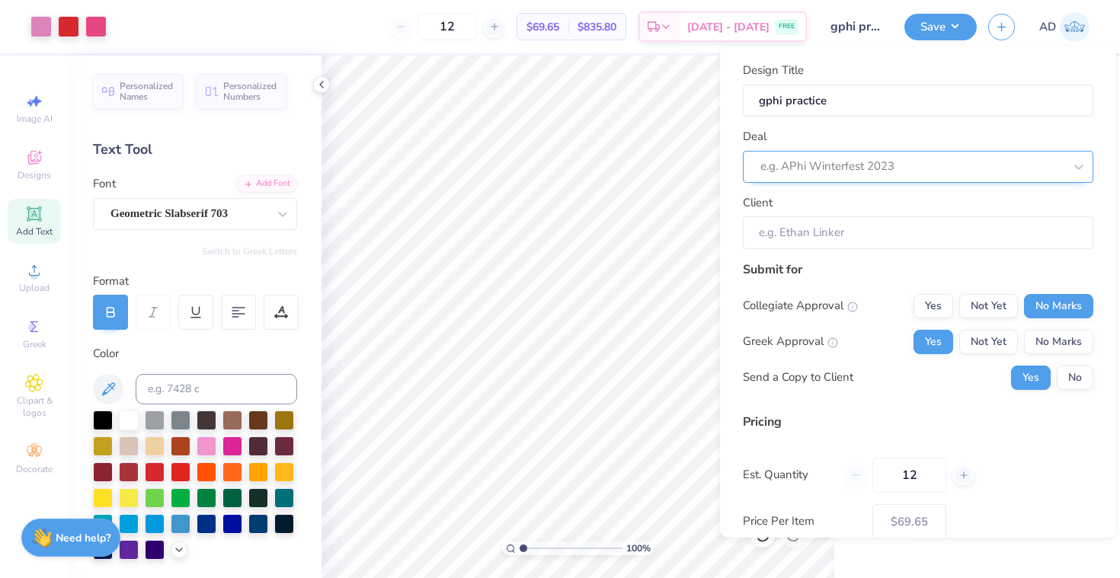
click at [961, 179] on div "e.g. APhi Winterfest 2023" at bounding box center [918, 166] width 351 height 32
click at [957, 204] on div "No matching deals found" at bounding box center [918, 205] width 351 height 27
type input "g"
click at [1043, 233] on input "Client" at bounding box center [918, 232] width 351 height 33
click at [1030, 168] on div at bounding box center [912, 166] width 303 height 21
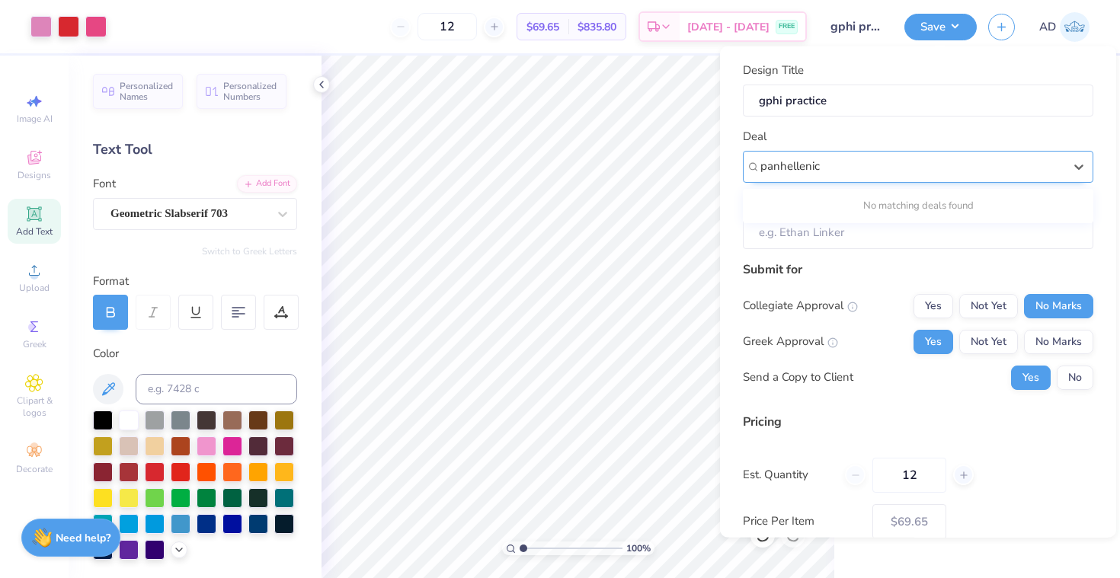
type input "panhellenic"
